Goal: Transaction & Acquisition: Purchase product/service

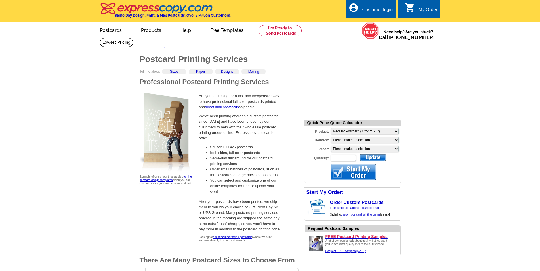
select select "1"
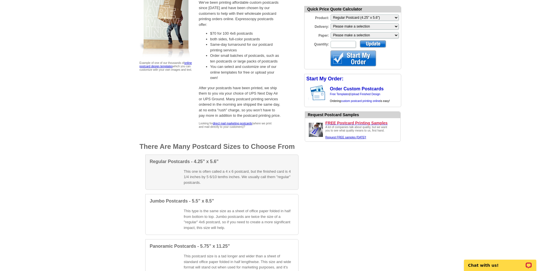
click at [216, 166] on div "Regular Postcards - 4.25” x 5.6” This one is often called a 4 x 6 postcard, but…" at bounding box center [221, 171] width 153 height 35
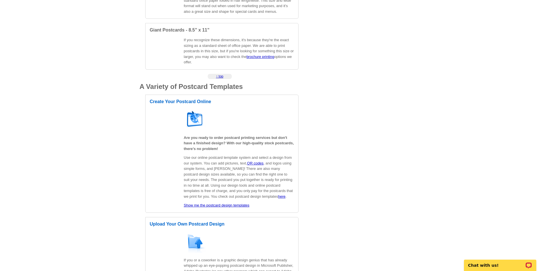
scroll to position [170, 0]
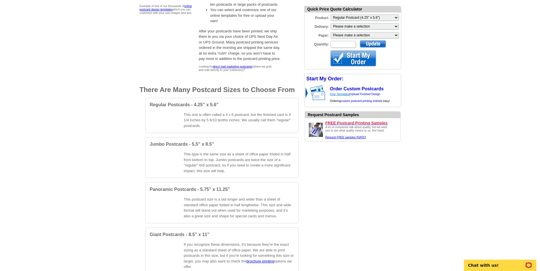
click at [340, 95] on link "Free Templates" at bounding box center [340, 94] width 20 height 3
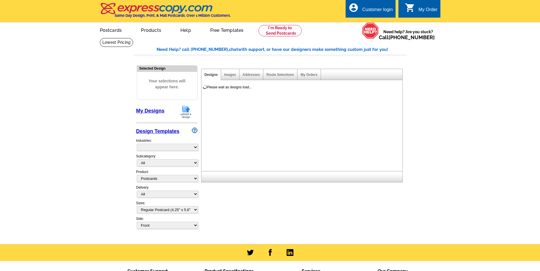
select select "1"
select select "971"
